Goal: Communication & Community: Answer question/provide support

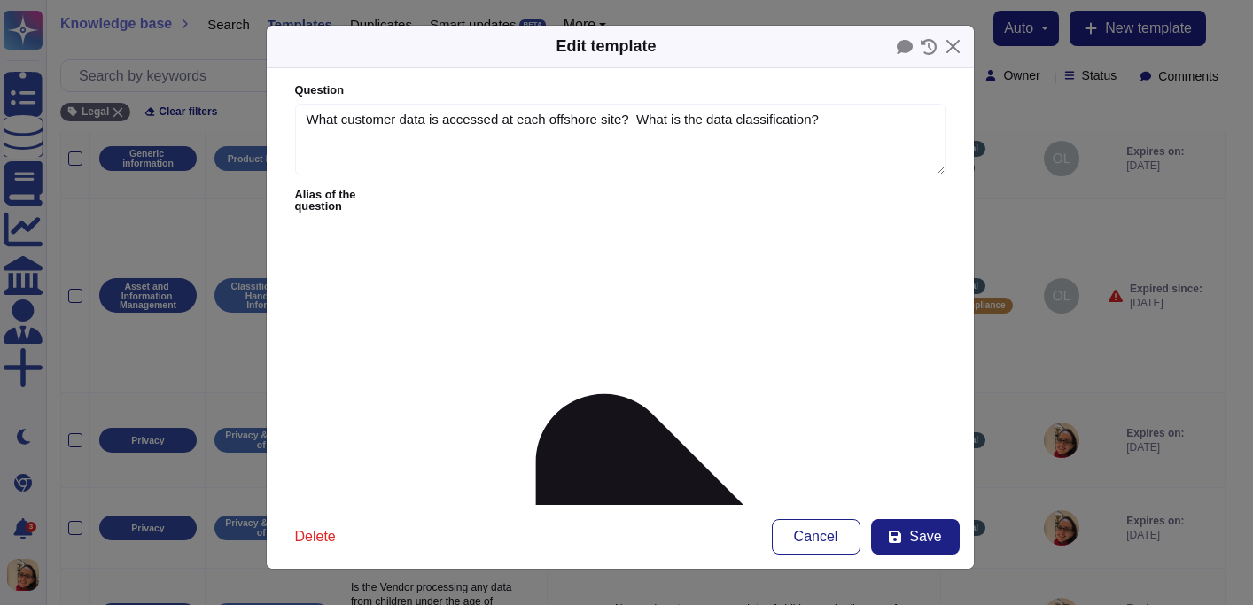
type textarea "What customer data is accessed at each offshore site? What is the data classifi…"
type textarea "Customer build data is hosted exclusively in servers in the [GEOGRAPHIC_DATA] a…"
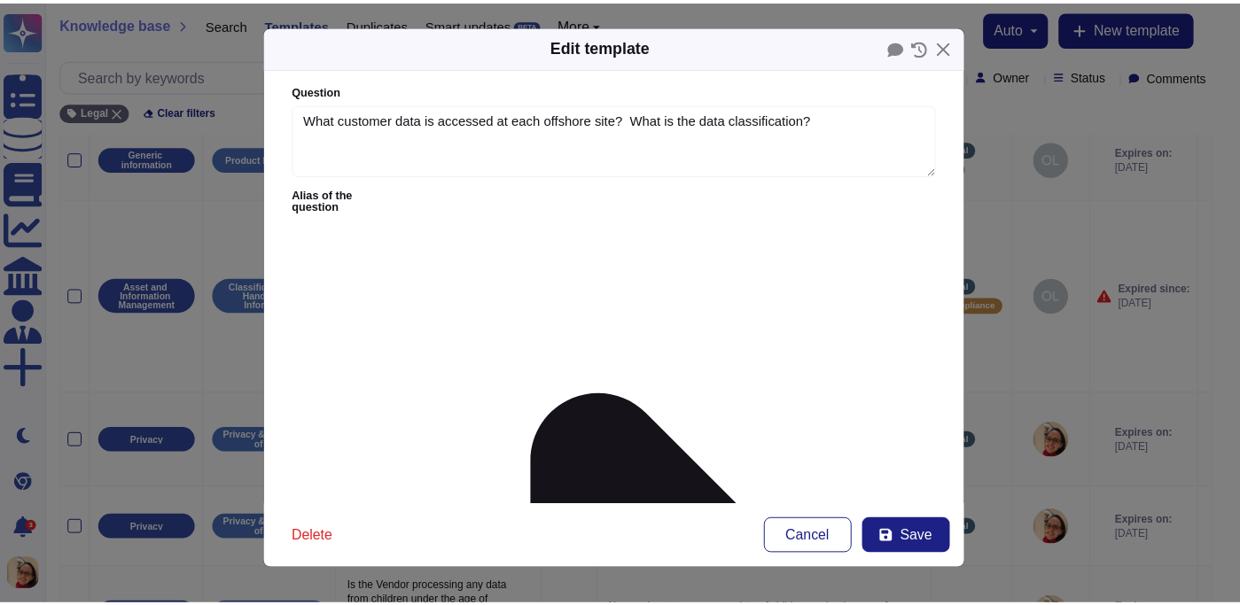
scroll to position [370, 0]
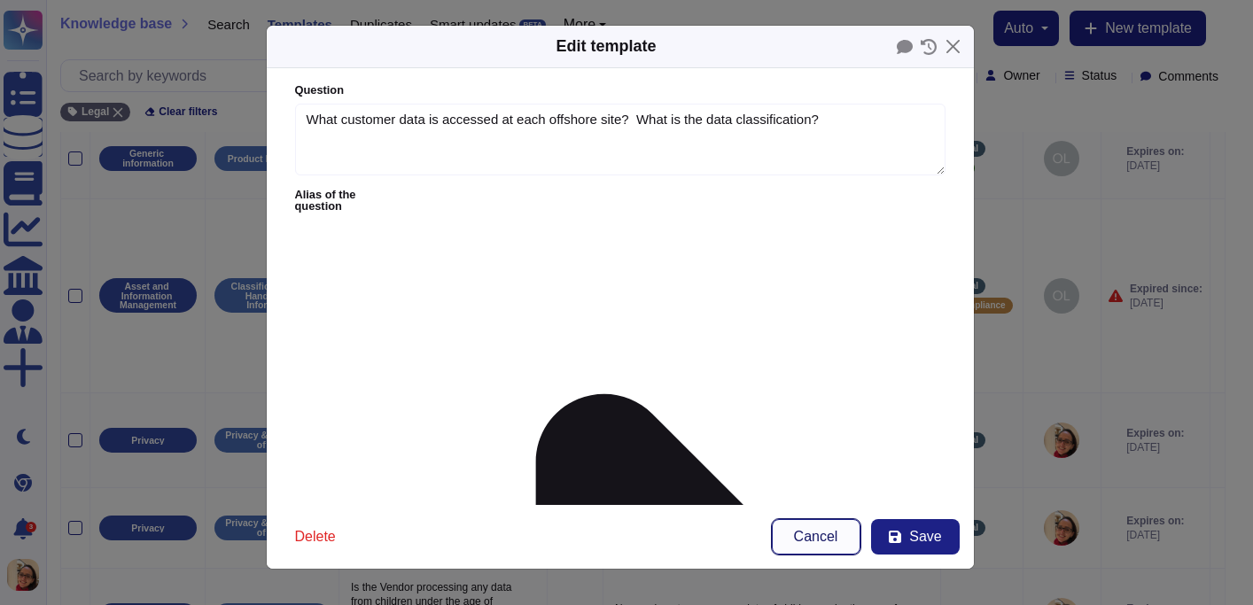
click at [819, 550] on button "Cancel" at bounding box center [816, 536] width 89 height 35
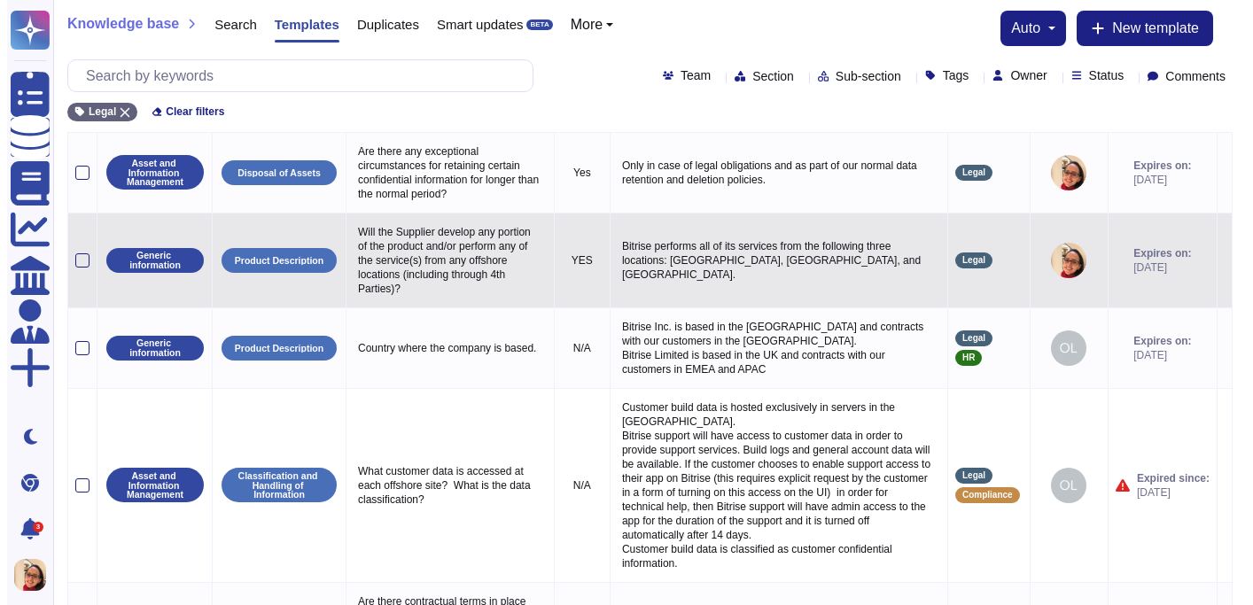
scroll to position [249, 0]
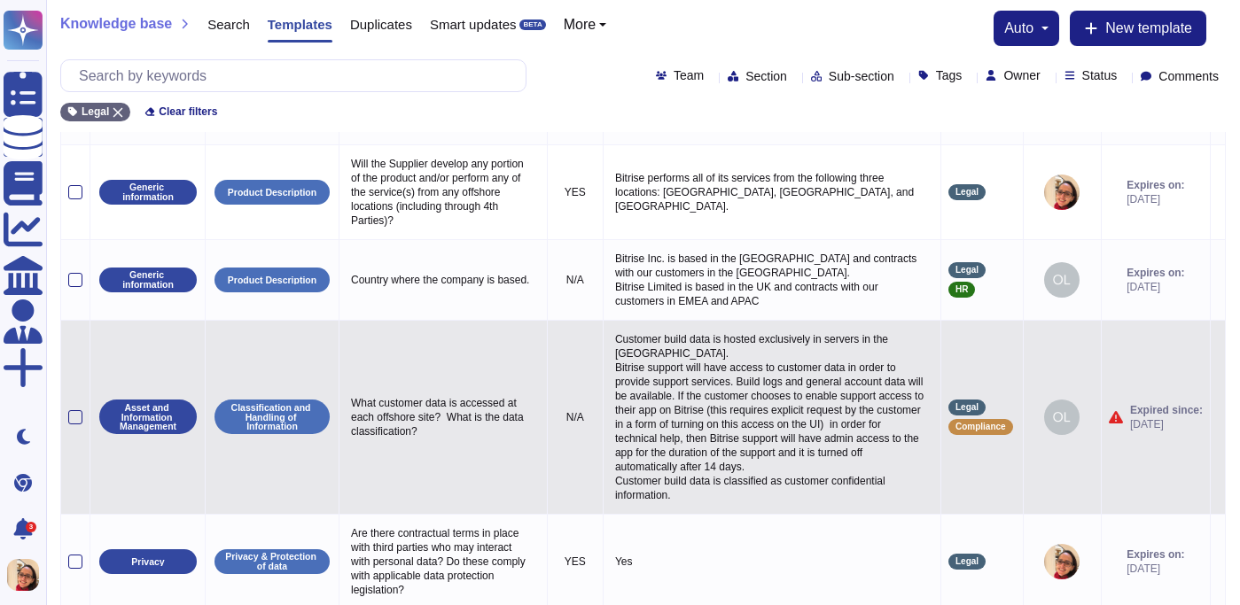
click at [1209, 434] on td at bounding box center [1216, 417] width 15 height 194
click at [1217, 418] on icon at bounding box center [1217, 418] width 0 height 0
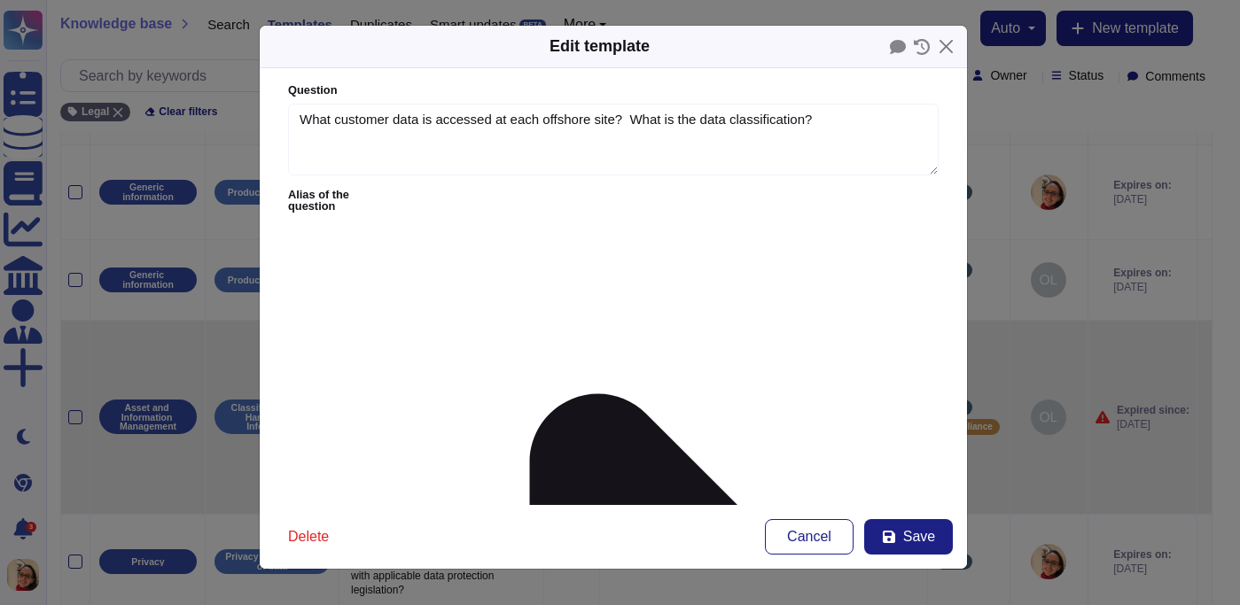
type textarea "What customer data is accessed at each offshore site? What is the data classifi…"
type textarea "Customer build data is hosted exclusively in servers in the [GEOGRAPHIC_DATA]. …"
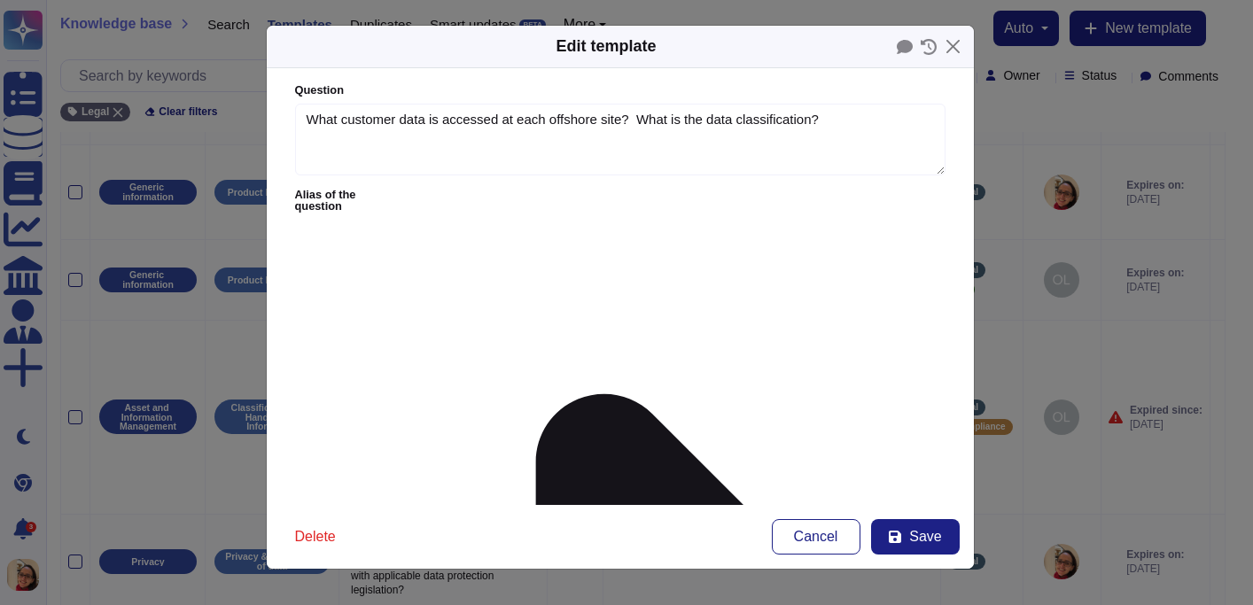
drag, startPoint x: 306, startPoint y: 249, endPoint x: 750, endPoint y: 252, distance: 443.9
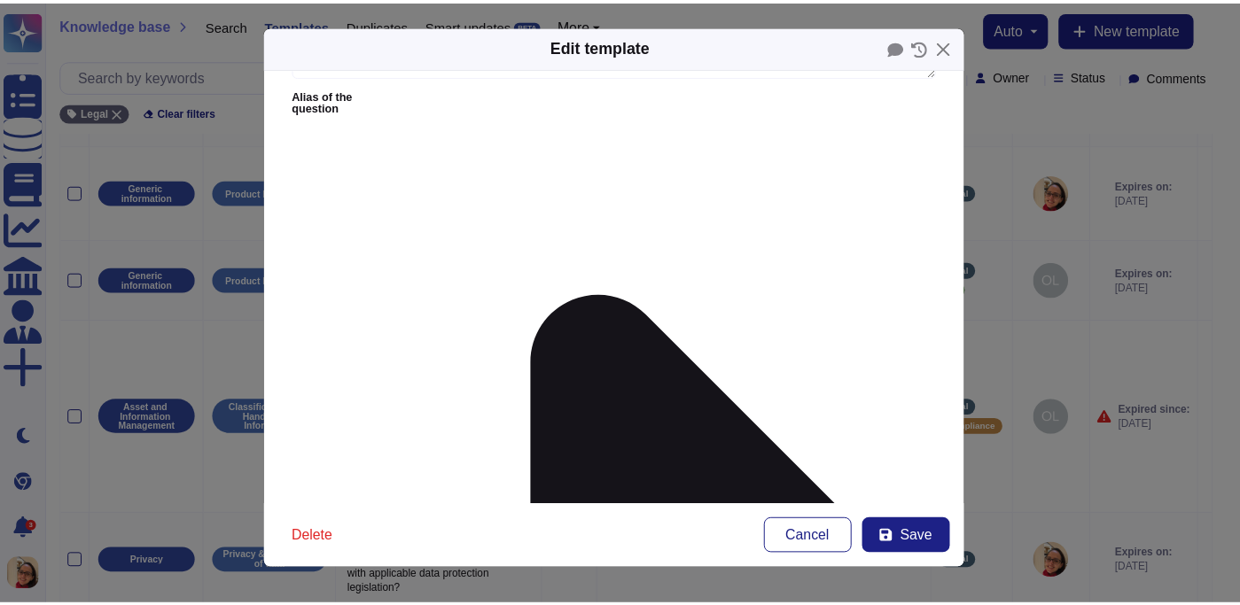
scroll to position [347, 0]
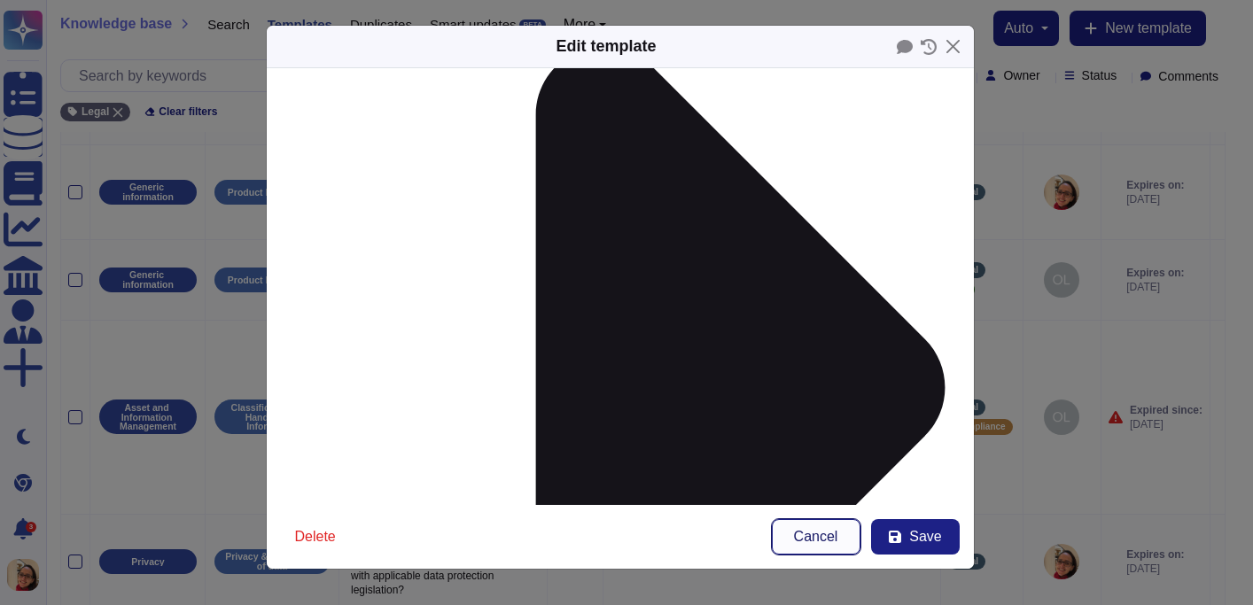
click at [808, 534] on span "Cancel" at bounding box center [816, 537] width 44 height 14
